Goal: Transaction & Acquisition: Purchase product/service

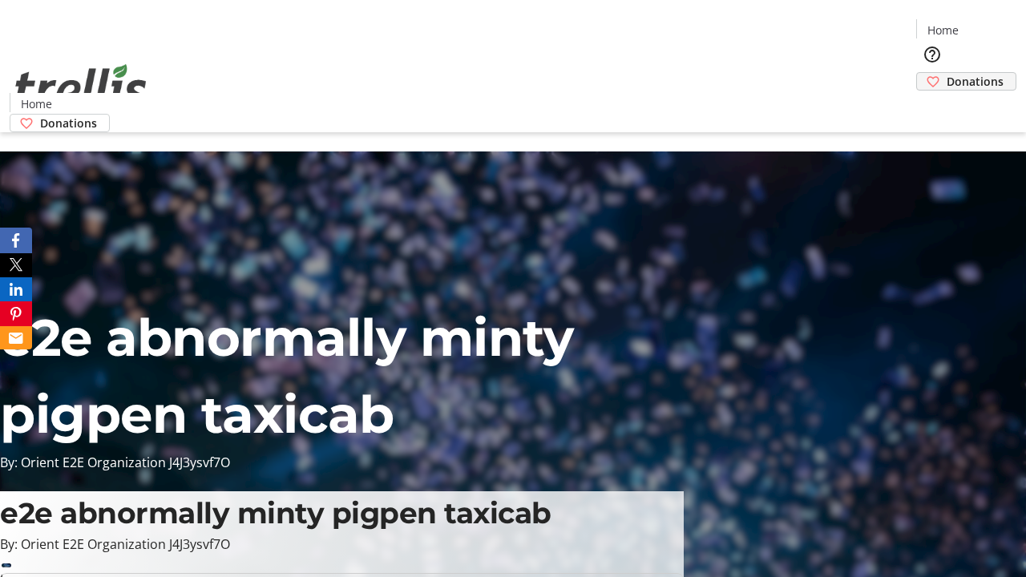
click at [947, 73] on span "Donations" at bounding box center [975, 81] width 57 height 17
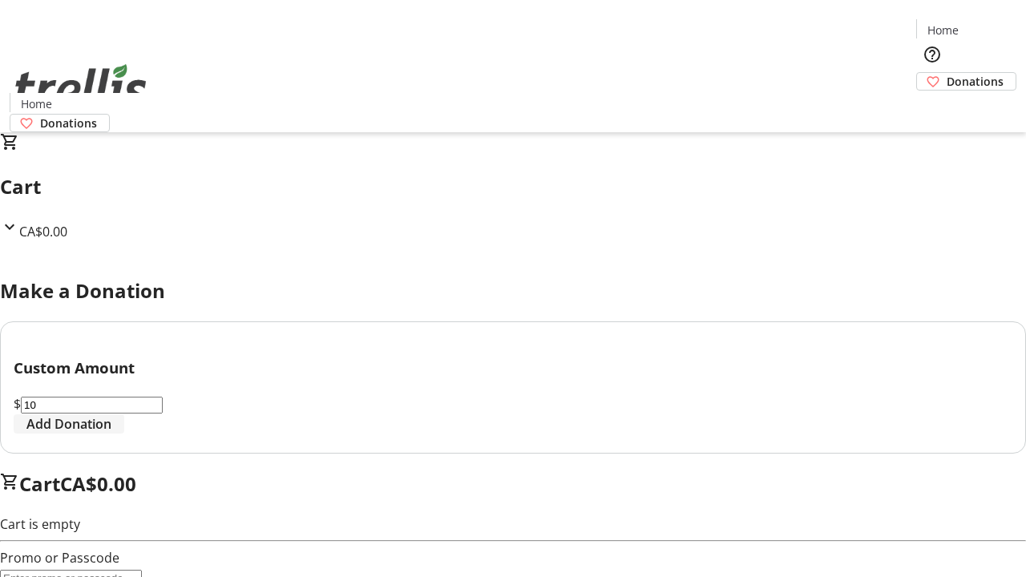
click at [111, 434] on span "Add Donation" at bounding box center [68, 423] width 85 height 19
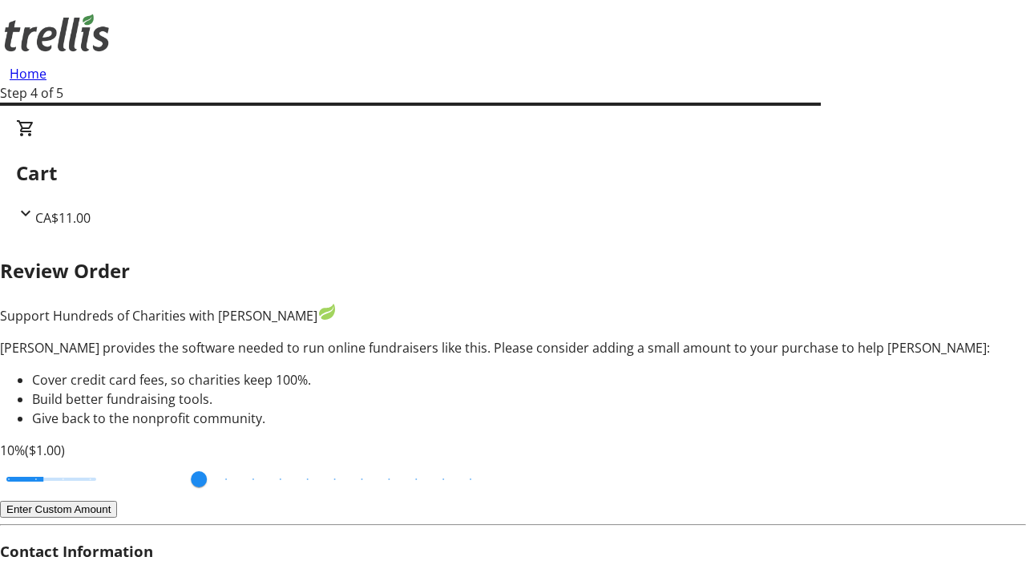
click at [117, 501] on button "Enter Custom Amount" at bounding box center [58, 509] width 117 height 17
